Goal: Information Seeking & Learning: Find specific page/section

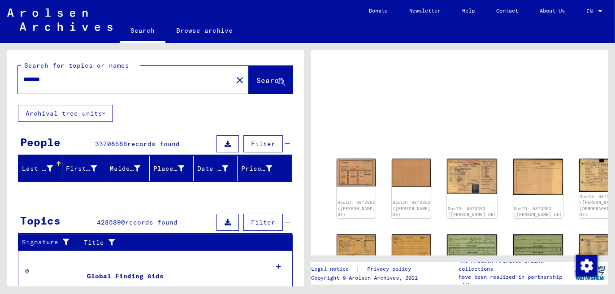
scroll to position [89, 0]
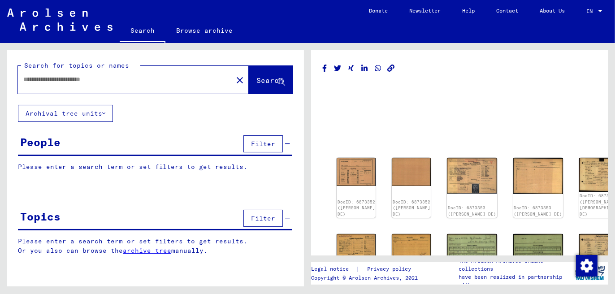
type input "*******"
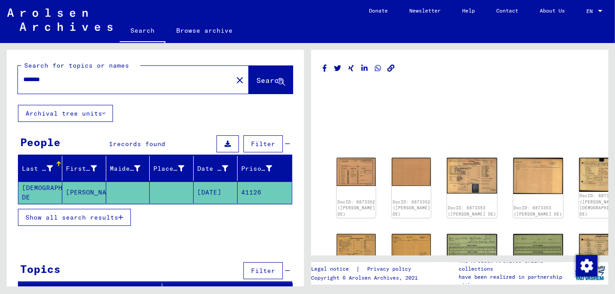
scroll to position [11, 0]
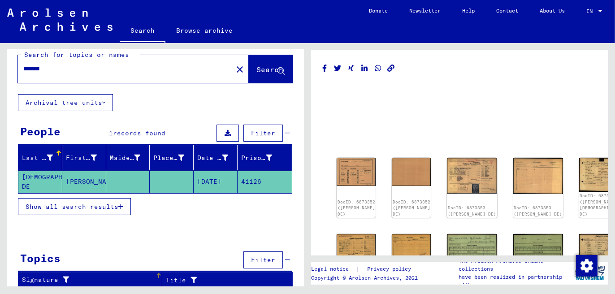
click at [76, 276] on div "Signature" at bounding box center [88, 279] width 133 height 9
click at [189, 278] on icon at bounding box center [191, 280] width 11 height 6
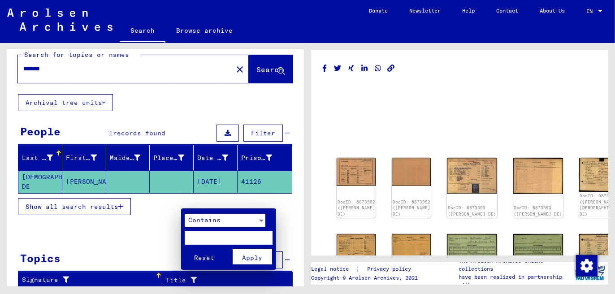
click at [289, 206] on div at bounding box center [307, 147] width 615 height 294
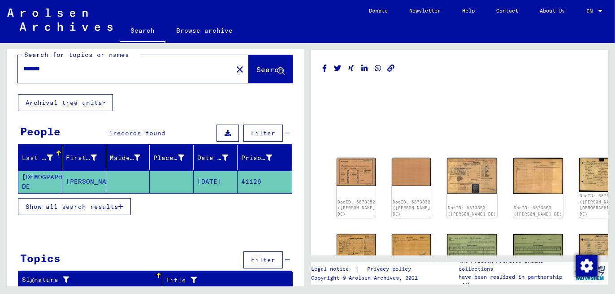
click at [586, 268] on img "Change consent" at bounding box center [587, 266] width 22 height 22
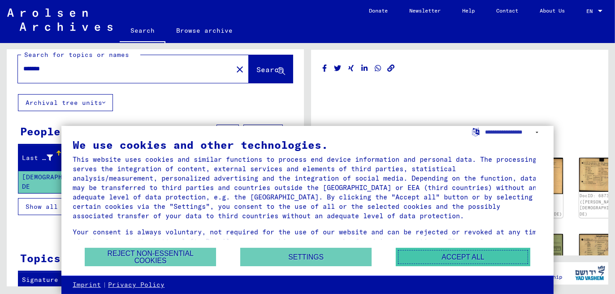
click at [460, 258] on button "Accept all" at bounding box center [463, 257] width 135 height 18
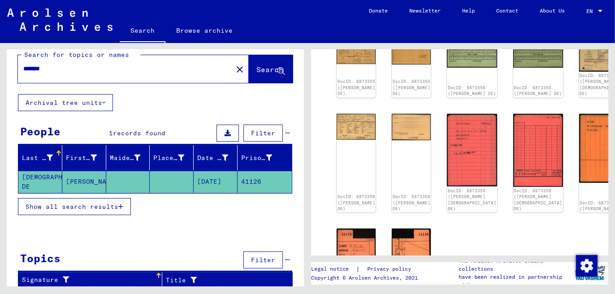
scroll to position [227, 0]
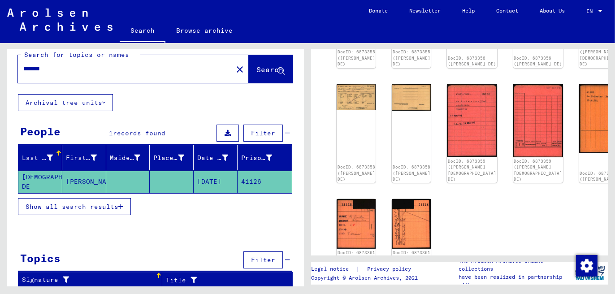
click at [443, 284] on link "See comments created before [DATE]" at bounding box center [459, 288] width 137 height 9
click at [601, 11] on div at bounding box center [600, 11] width 4 height 2
click at [499, 10] on div at bounding box center [307, 147] width 615 height 294
click at [499, 10] on link "Contact" at bounding box center [507, 11] width 43 height 22
click at [201, 31] on link "Browse archive" at bounding box center [204, 31] width 78 height 22
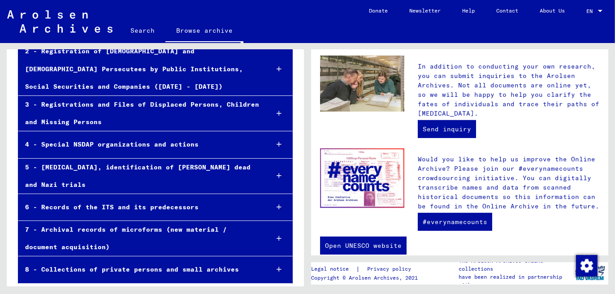
scroll to position [377, 0]
